Goal: Obtain resource: Download file/media

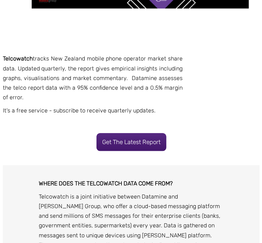
scroll to position [301, 0]
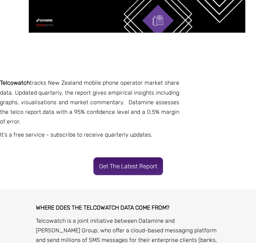
click at [105, 159] on link "Get the latest report" at bounding box center [129, 166] width 70 height 18
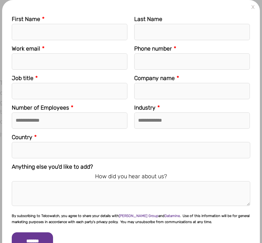
scroll to position [17, 0]
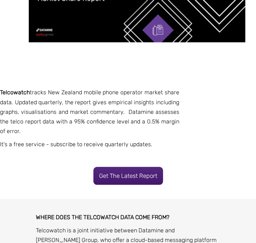
scroll to position [290, 0]
